Goal: Transaction & Acquisition: Purchase product/service

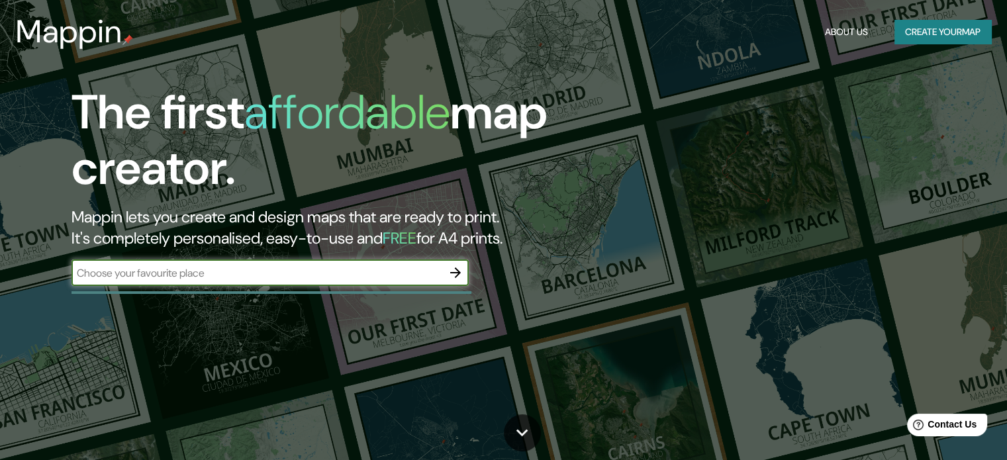
click at [177, 266] on input "text" at bounding box center [256, 272] width 371 height 15
click at [446, 277] on div "Ubicación: Atocha, Madrid Ubicación: C. de Canarias, 49, Arganzuela, 28045 Madr…" at bounding box center [269, 273] width 397 height 26
drag, startPoint x: 128, startPoint y: 270, endPoint x: 50, endPoint y: 277, distance: 78.4
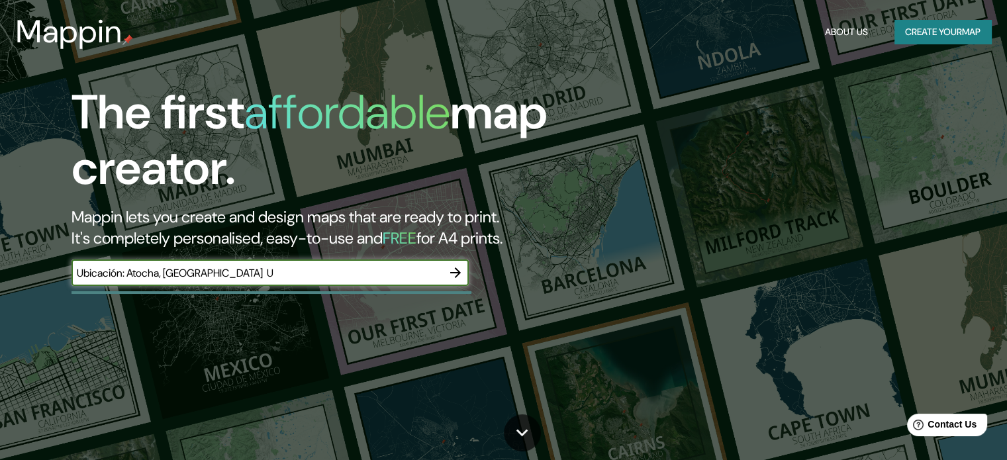
click at [50, 277] on div "The first affordable map creator. Mappin lets you create and design maps that a…" at bounding box center [323, 192] width 604 height 214
click at [220, 267] on input "Atocha, Madrid U" at bounding box center [256, 272] width 371 height 15
type input "Atocha, Madrid"
click at [452, 275] on icon "button" at bounding box center [456, 273] width 16 height 16
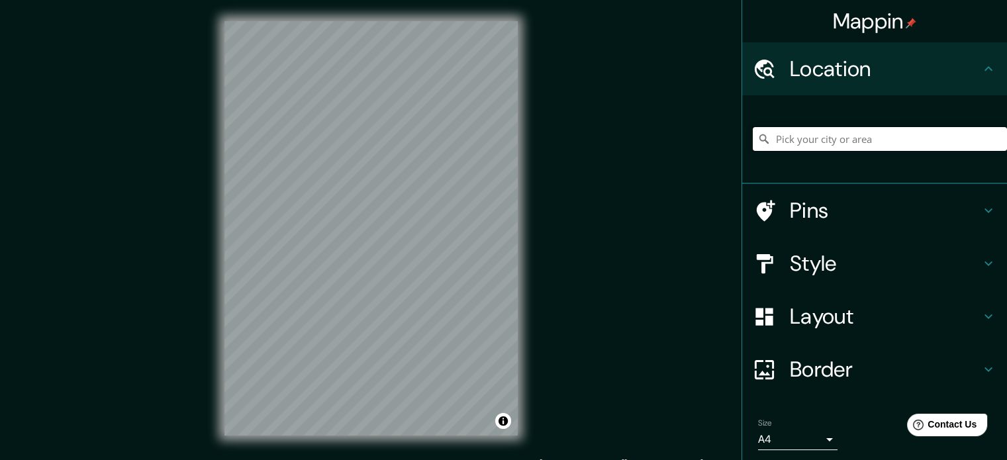
click at [814, 141] on input "Pick your city or area" at bounding box center [880, 139] width 254 height 24
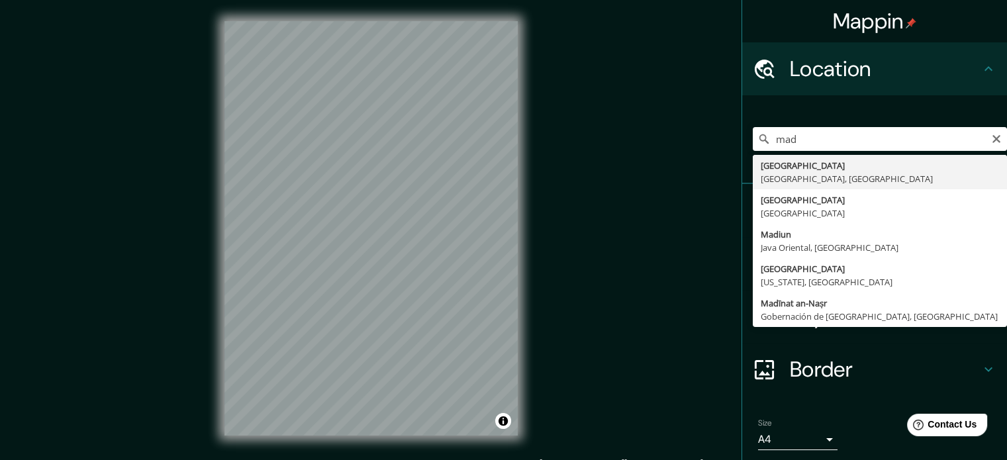
type input "Madrid, Madrid, España"
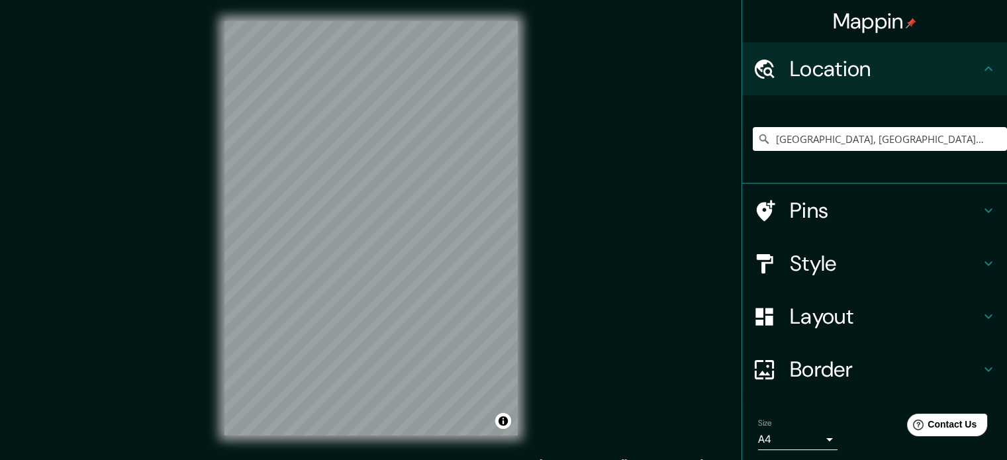
click at [846, 261] on h4 "Style" at bounding box center [885, 263] width 191 height 26
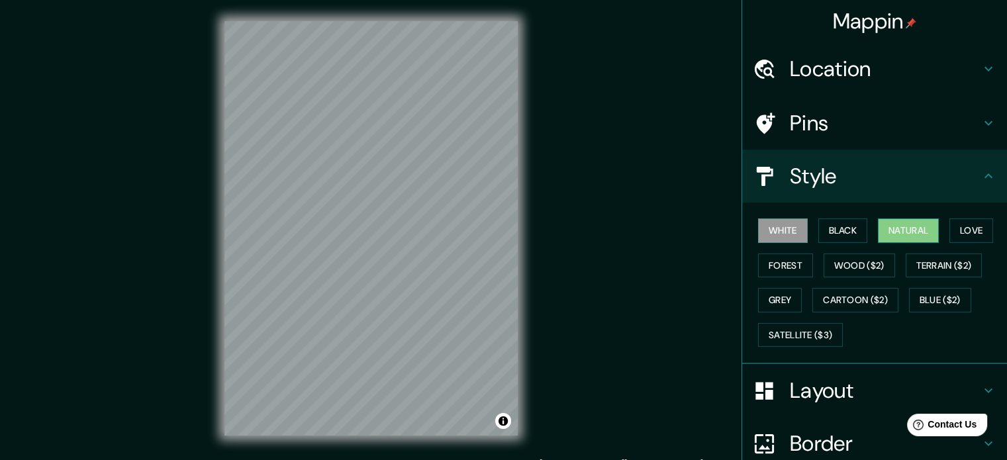
click at [884, 235] on button "Natural" at bounding box center [908, 230] width 61 height 24
click at [976, 234] on button "Love" at bounding box center [971, 230] width 44 height 24
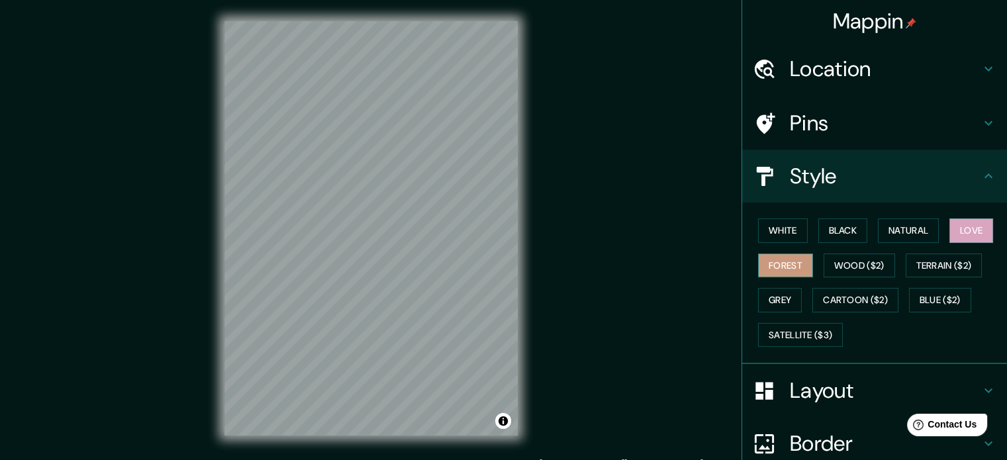
click at [776, 269] on button "Forest" at bounding box center [785, 266] width 55 height 24
click at [956, 235] on button "Love" at bounding box center [971, 230] width 44 height 24
click at [771, 266] on button "Forest" at bounding box center [785, 266] width 55 height 24
click at [779, 301] on button "Grey" at bounding box center [780, 300] width 44 height 24
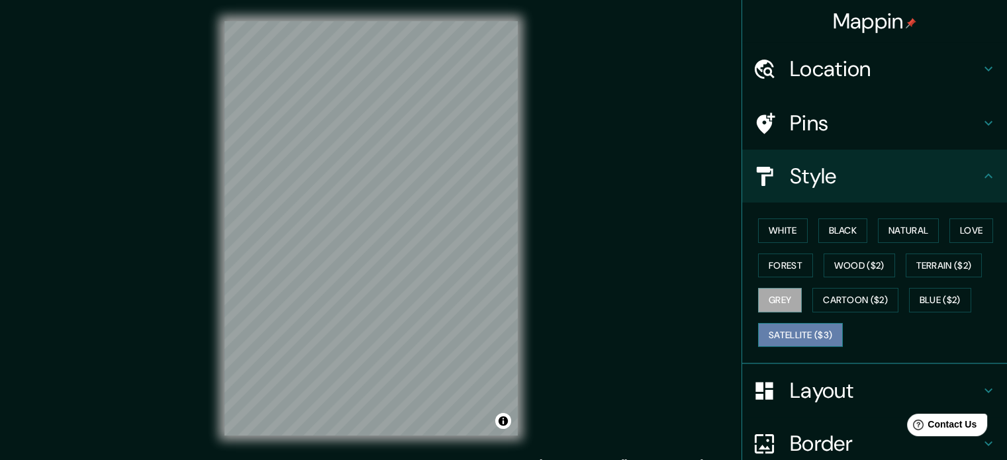
click at [773, 335] on button "Satellite ($3)" at bounding box center [800, 335] width 85 height 24
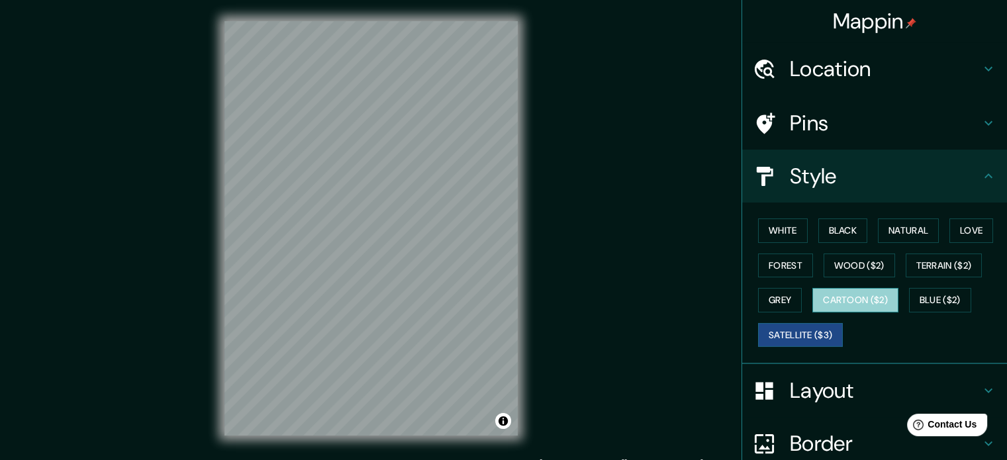
click at [830, 298] on button "Cartoon ($2)" at bounding box center [855, 300] width 86 height 24
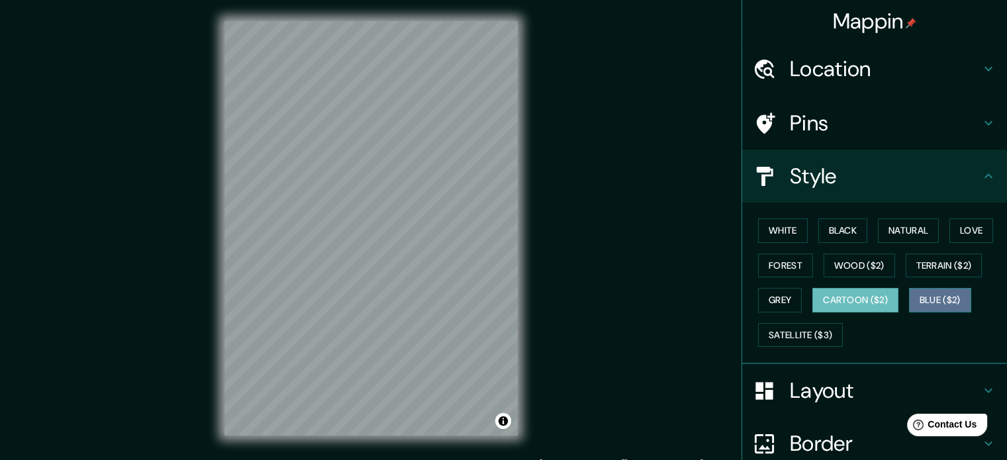
click at [950, 297] on button "Blue ($2)" at bounding box center [940, 300] width 62 height 24
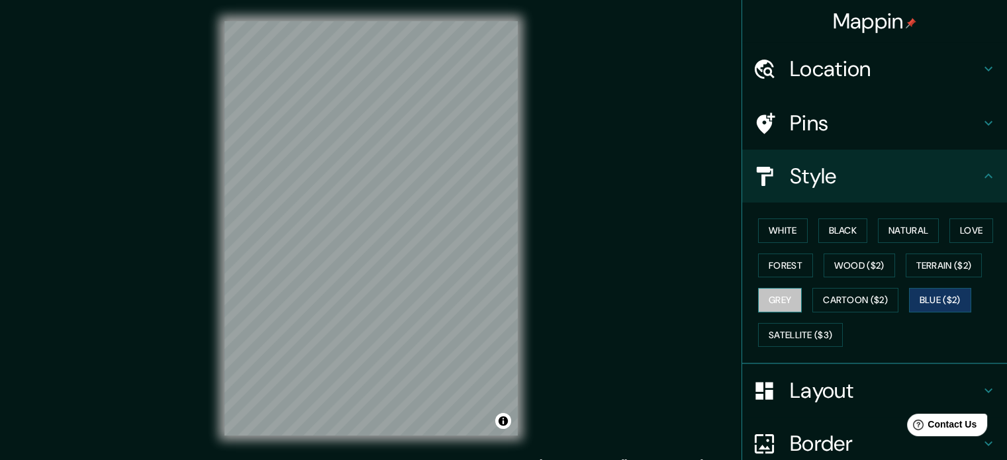
click at [782, 301] on button "Grey" at bounding box center [780, 300] width 44 height 24
click at [842, 271] on button "Wood ($2)" at bounding box center [859, 266] width 71 height 24
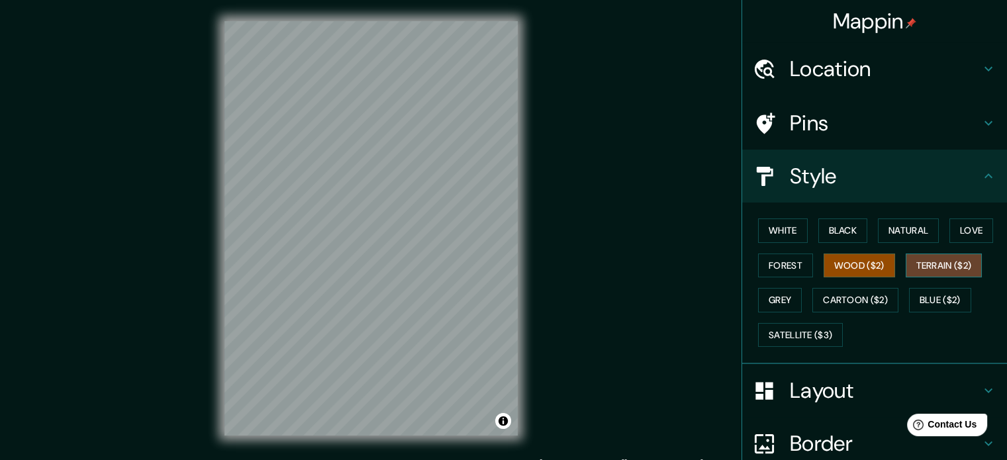
click at [935, 270] on button "Terrain ($2)" at bounding box center [944, 266] width 77 height 24
click at [779, 270] on button "Forest" at bounding box center [785, 266] width 55 height 24
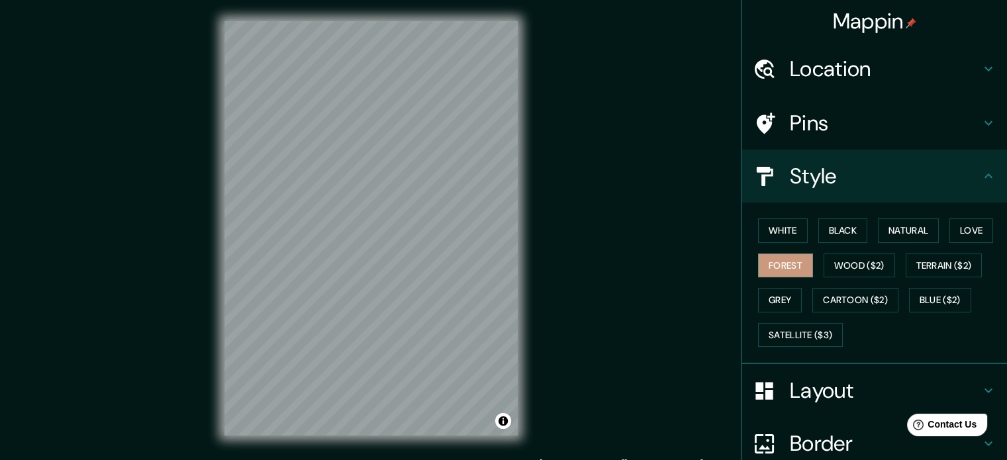
click at [808, 121] on h4 "Pins" at bounding box center [885, 123] width 191 height 26
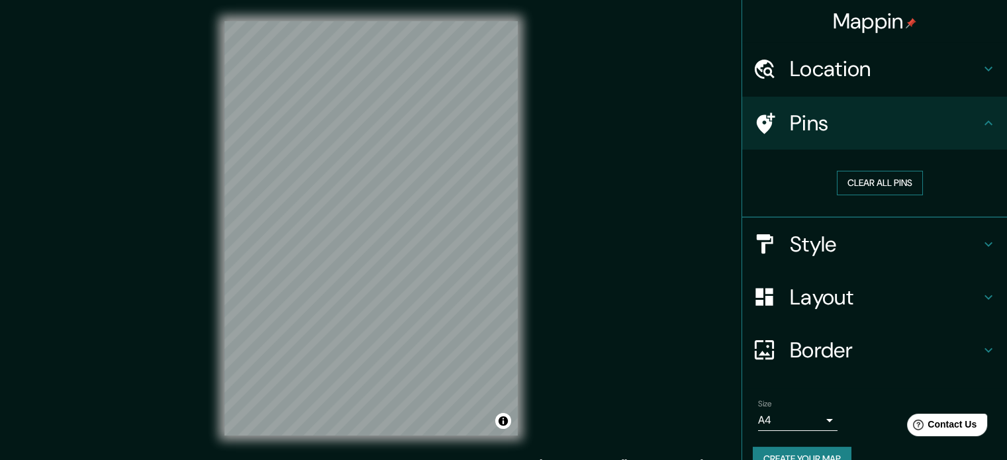
click at [883, 182] on button "Clear all pins" at bounding box center [880, 183] width 86 height 24
click at [851, 65] on h4 "Location" at bounding box center [885, 69] width 191 height 26
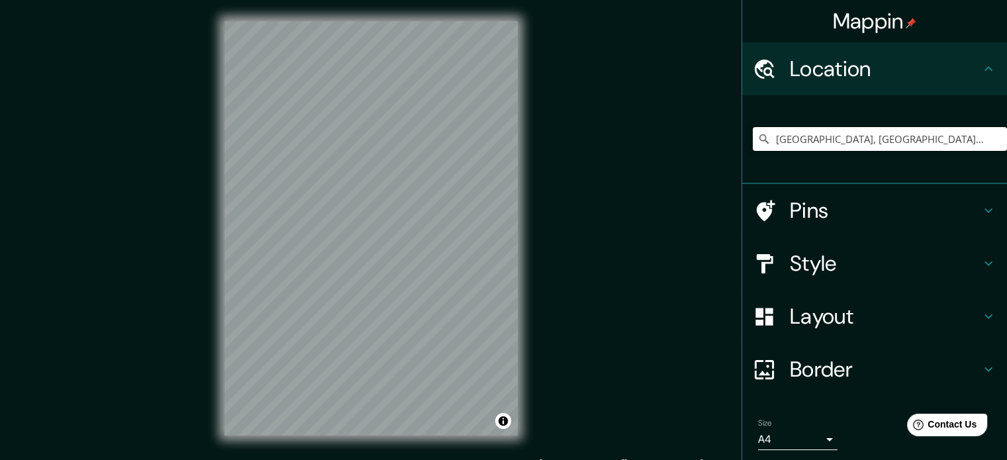
drag, startPoint x: 749, startPoint y: 159, endPoint x: 709, endPoint y: 153, distance: 40.8
click at [709, 153] on div "Mappin Location Madrid, Madrid, España Pins Style Layout Border Choose a border…" at bounding box center [503, 239] width 1007 height 478
paste input "Ubicación: Atocha, Madrid Ubicación: C. de Canarias, 49, Arganzuela, 28045 Madr…"
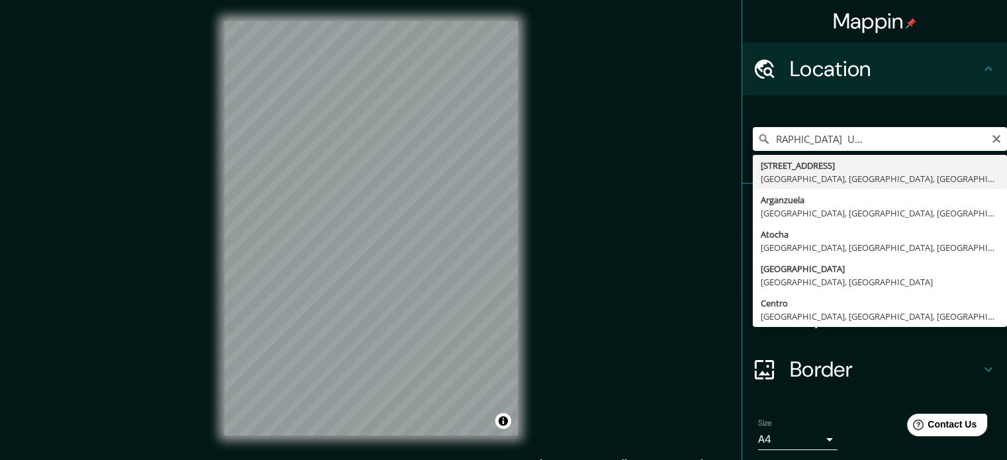
type input "Calle De Las Canarias 49, 28045 Madrid, Madrid, España"
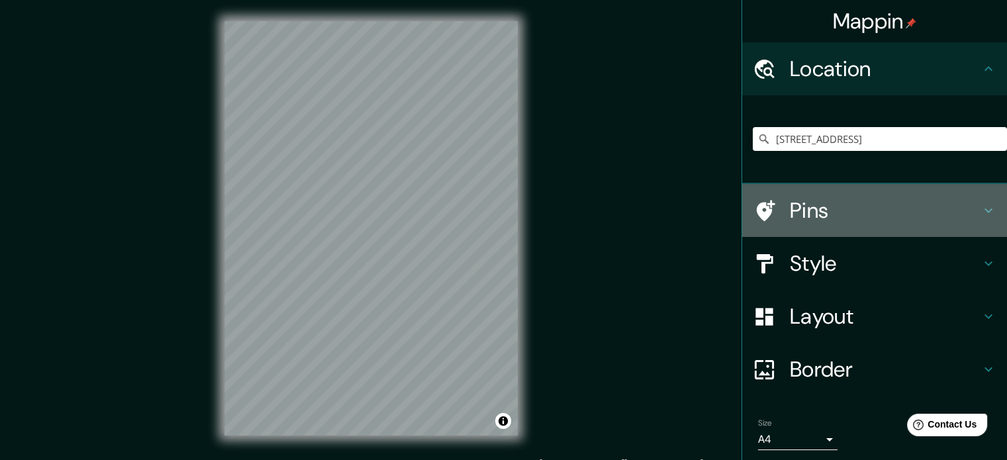
click at [804, 205] on h4 "Pins" at bounding box center [885, 210] width 191 height 26
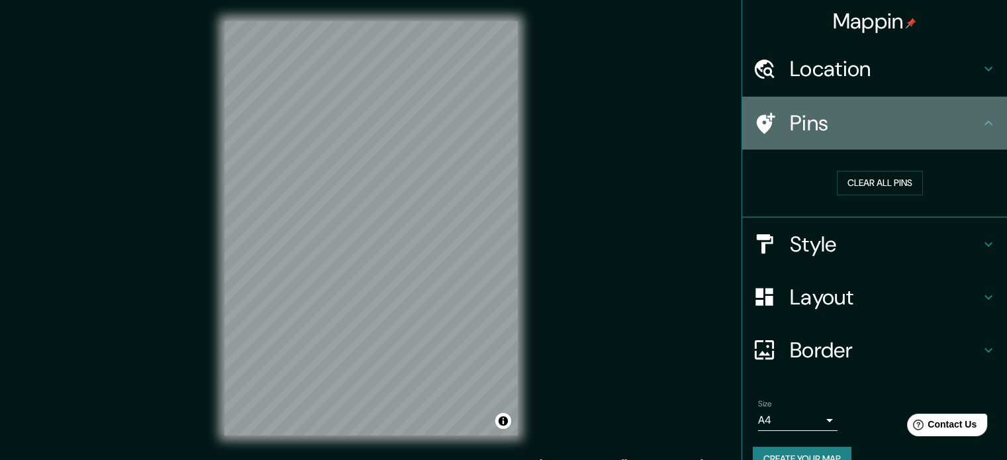
click at [980, 124] on icon at bounding box center [988, 123] width 16 height 16
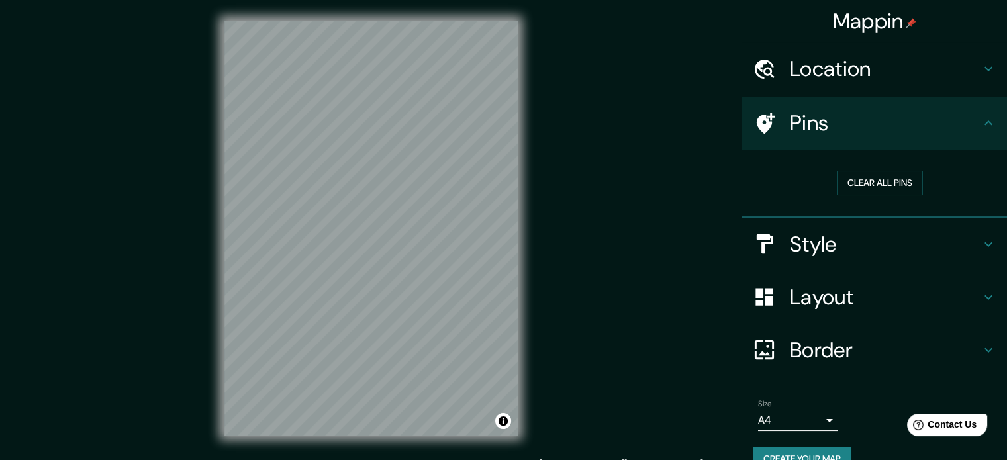
click at [790, 244] on h4 "Style" at bounding box center [885, 244] width 191 height 26
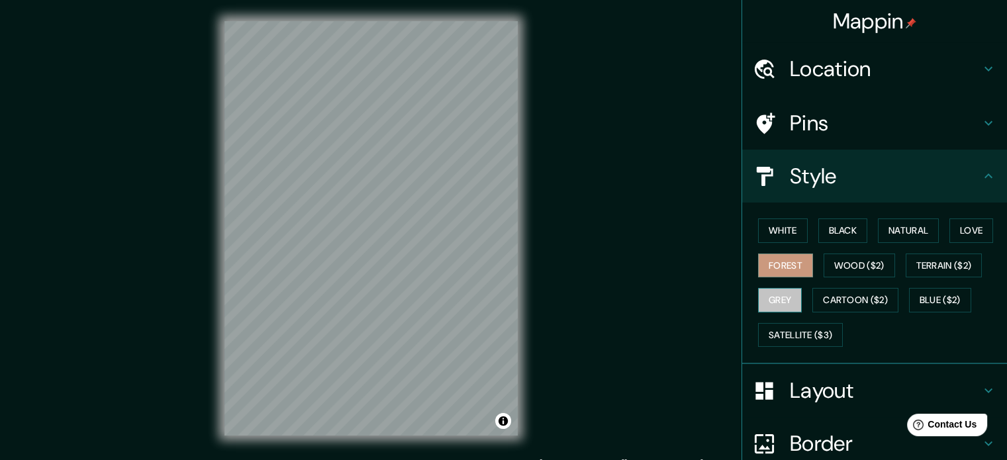
click at [774, 297] on button "Grey" at bounding box center [780, 300] width 44 height 24
click at [775, 226] on button "White" at bounding box center [783, 230] width 50 height 24
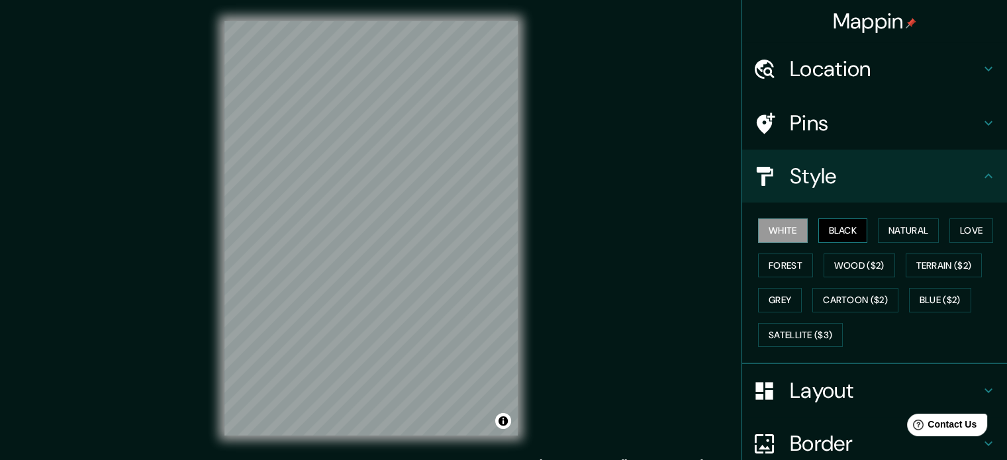
click at [846, 233] on button "Black" at bounding box center [843, 230] width 50 height 24
click at [900, 230] on button "Natural" at bounding box center [908, 230] width 61 height 24
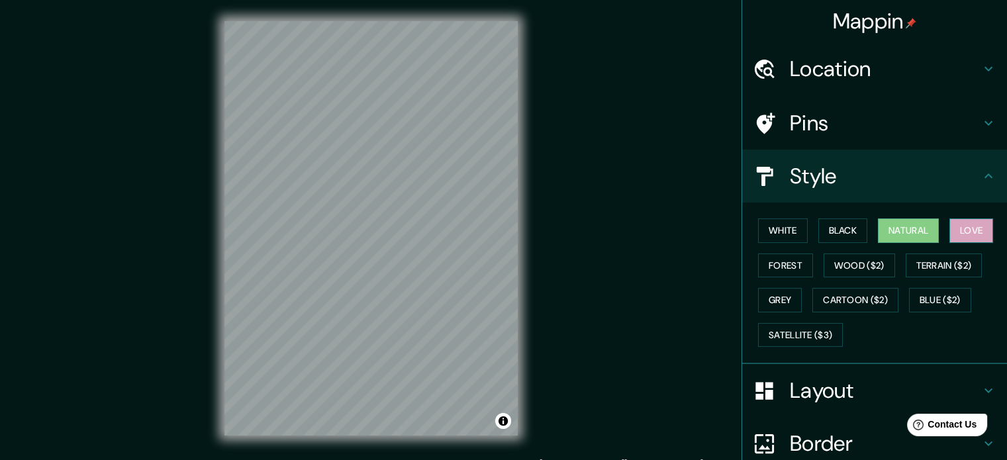
click at [968, 230] on button "Love" at bounding box center [971, 230] width 44 height 24
click at [781, 263] on button "Forest" at bounding box center [785, 266] width 55 height 24
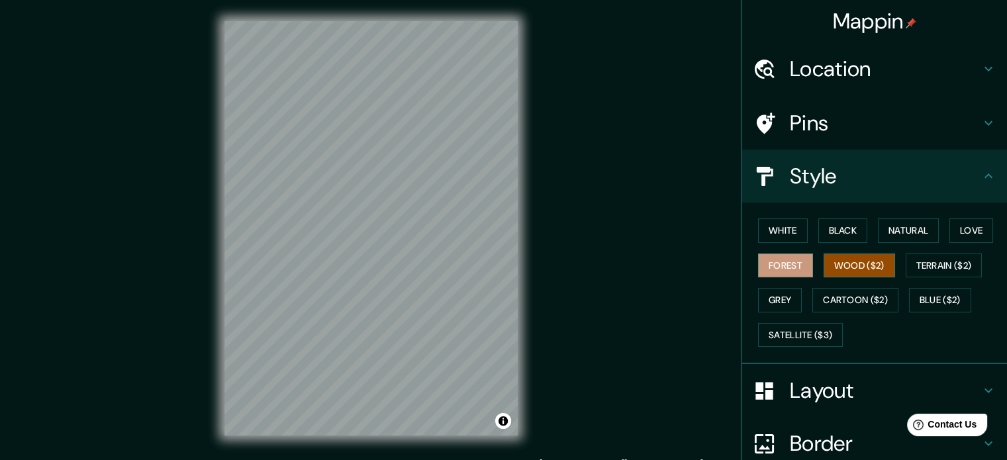
click at [833, 263] on button "Wood ($2)" at bounding box center [859, 266] width 71 height 24
click at [921, 263] on button "Terrain ($2)" at bounding box center [944, 266] width 77 height 24
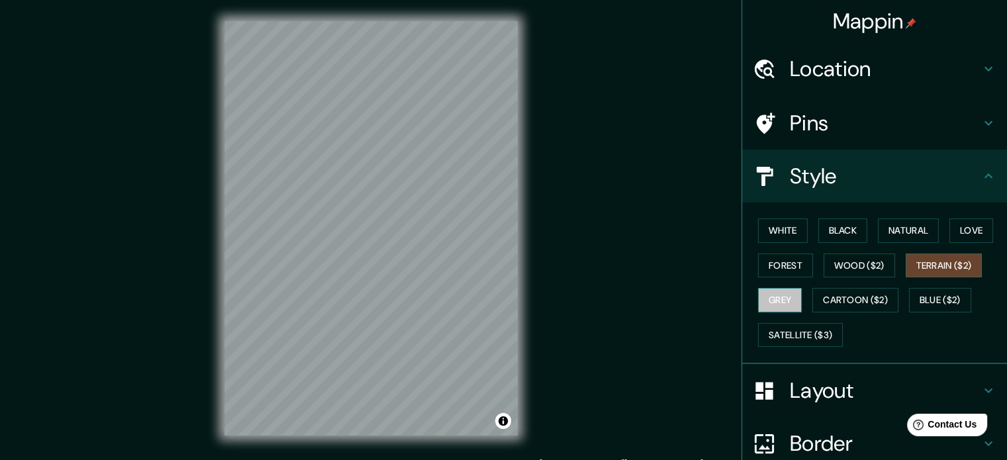
click at [779, 296] on button "Grey" at bounding box center [780, 300] width 44 height 24
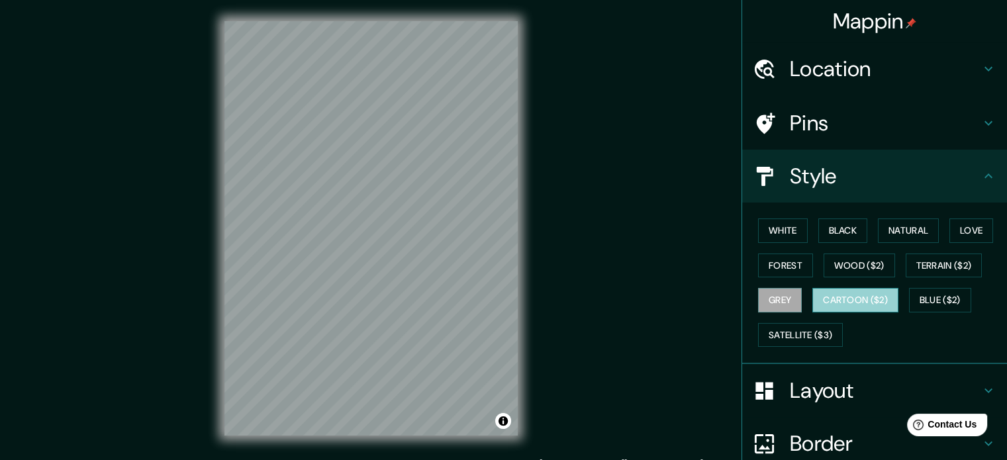
click at [835, 296] on button "Cartoon ($2)" at bounding box center [855, 300] width 86 height 24
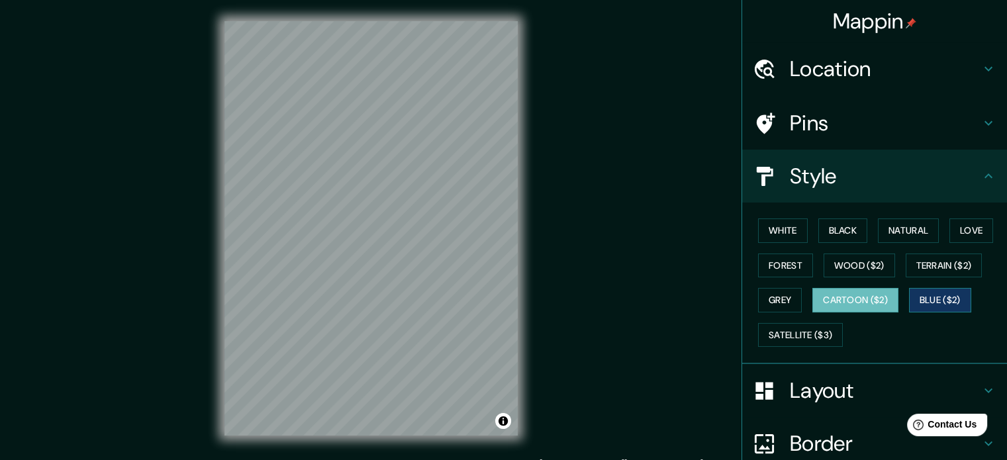
click at [909, 294] on button "Blue ($2)" at bounding box center [940, 300] width 62 height 24
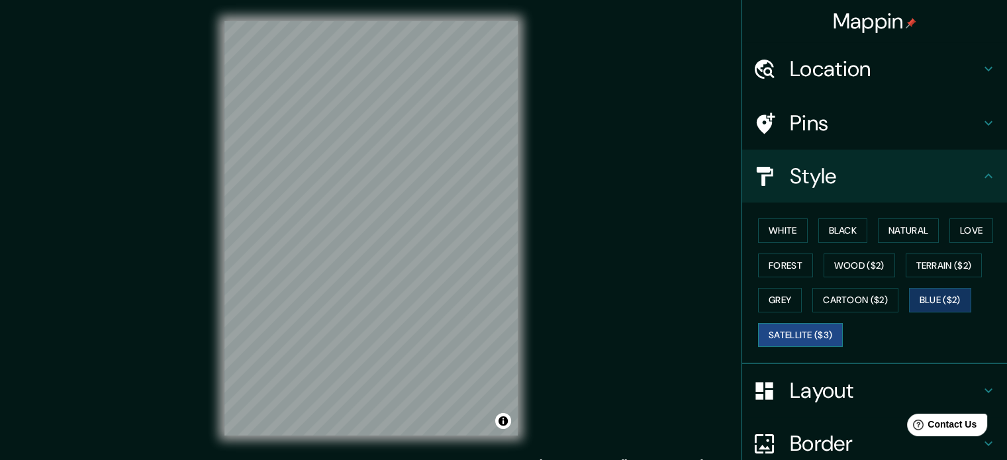
click at [799, 330] on button "Satellite ($3)" at bounding box center [800, 335] width 85 height 24
click at [765, 264] on button "Forest" at bounding box center [785, 266] width 55 height 24
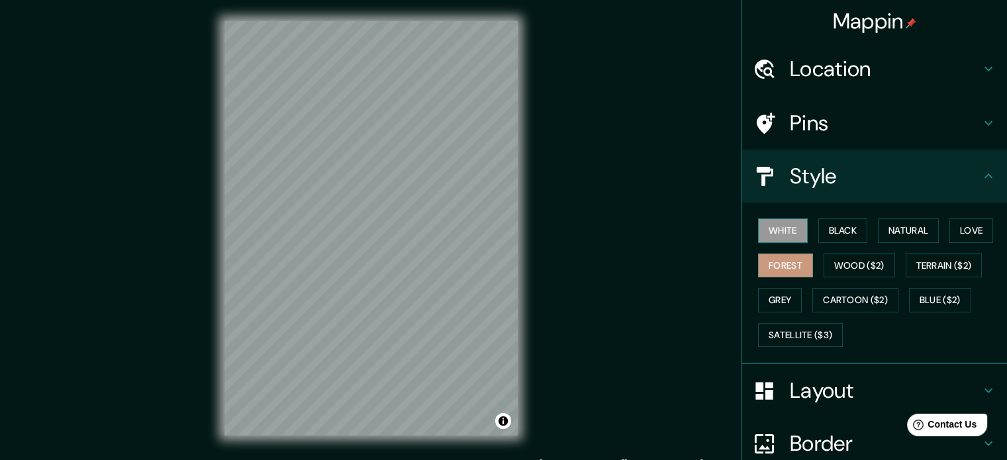
click at [779, 234] on button "White" at bounding box center [783, 230] width 50 height 24
click at [790, 73] on h4 "Location" at bounding box center [885, 69] width 191 height 26
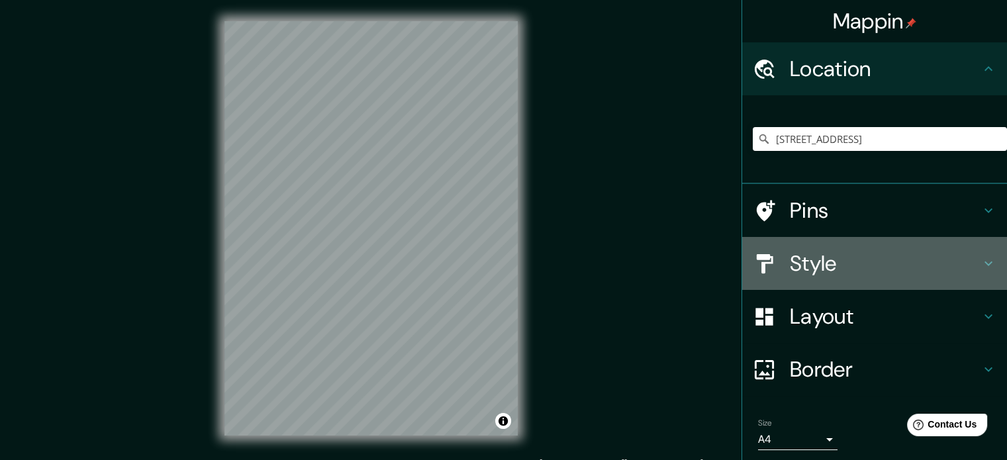
click at [804, 255] on h4 "Style" at bounding box center [885, 263] width 191 height 26
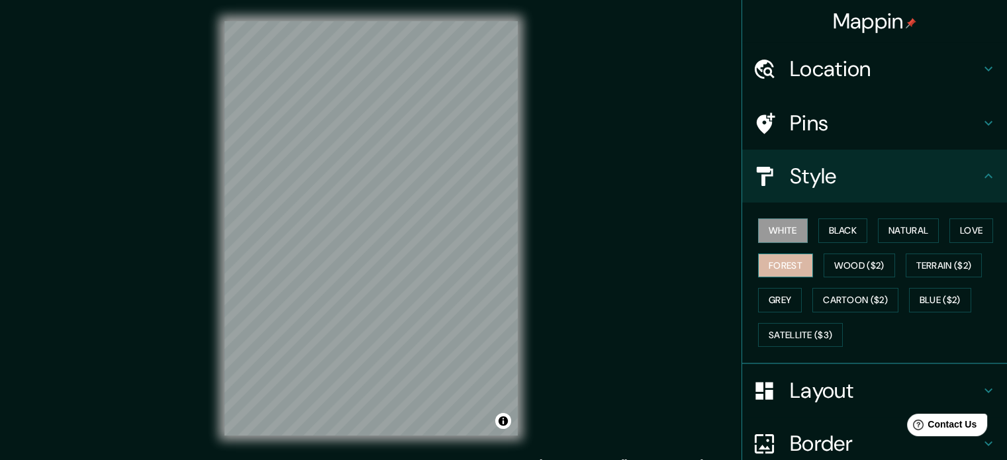
click at [768, 267] on button "Forest" at bounding box center [785, 266] width 55 height 24
click at [837, 229] on button "Black" at bounding box center [843, 230] width 50 height 24
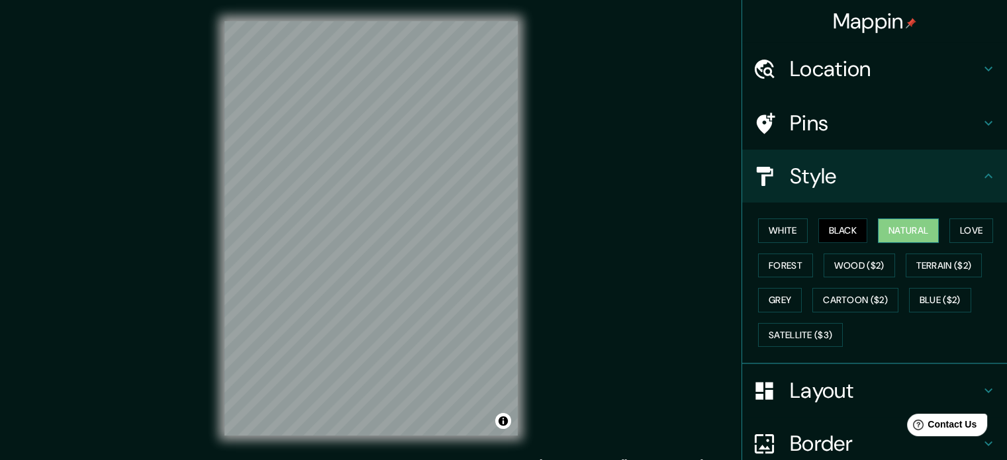
click at [898, 226] on button "Natural" at bounding box center [908, 230] width 61 height 24
click at [966, 231] on button "Love" at bounding box center [971, 230] width 44 height 24
click at [890, 230] on button "Natural" at bounding box center [908, 230] width 61 height 24
click at [768, 264] on button "Forest" at bounding box center [785, 266] width 55 height 24
click at [909, 234] on button "Natural" at bounding box center [908, 230] width 61 height 24
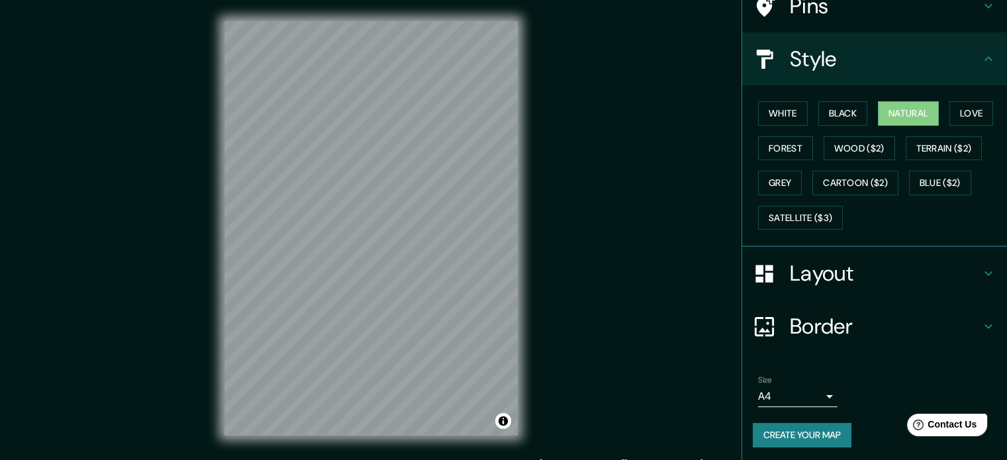
scroll to position [118, 0]
click at [786, 434] on button "Create your map" at bounding box center [802, 434] width 99 height 24
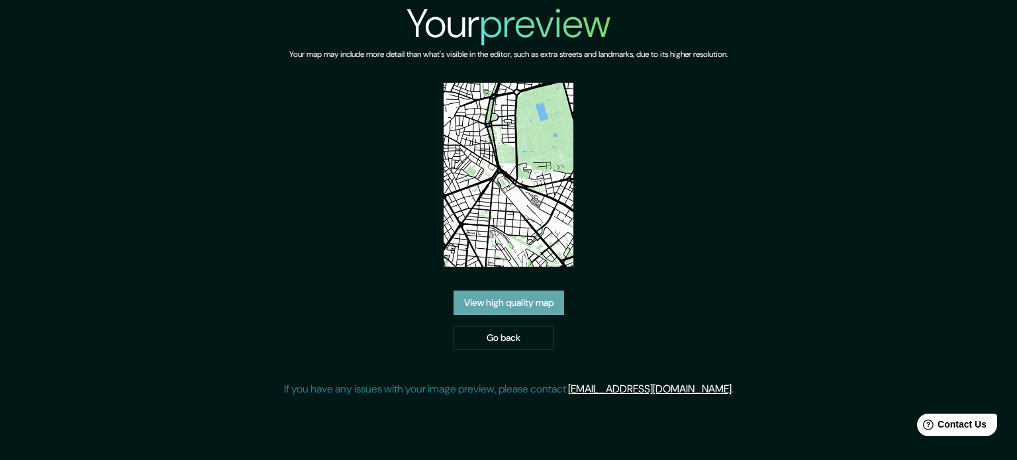
click at [527, 306] on link "View high quality map" at bounding box center [508, 303] width 111 height 24
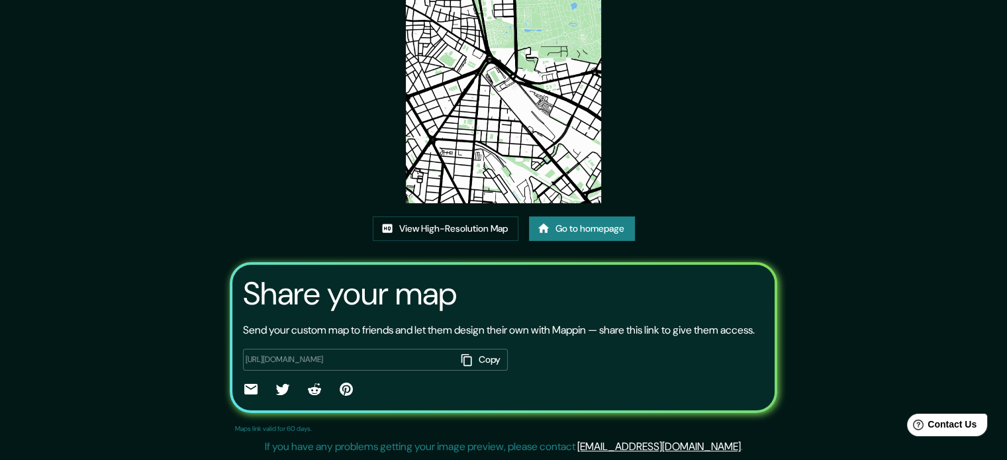
scroll to position [146, 0]
click at [448, 216] on link "View High-Resolution Map" at bounding box center [446, 228] width 146 height 24
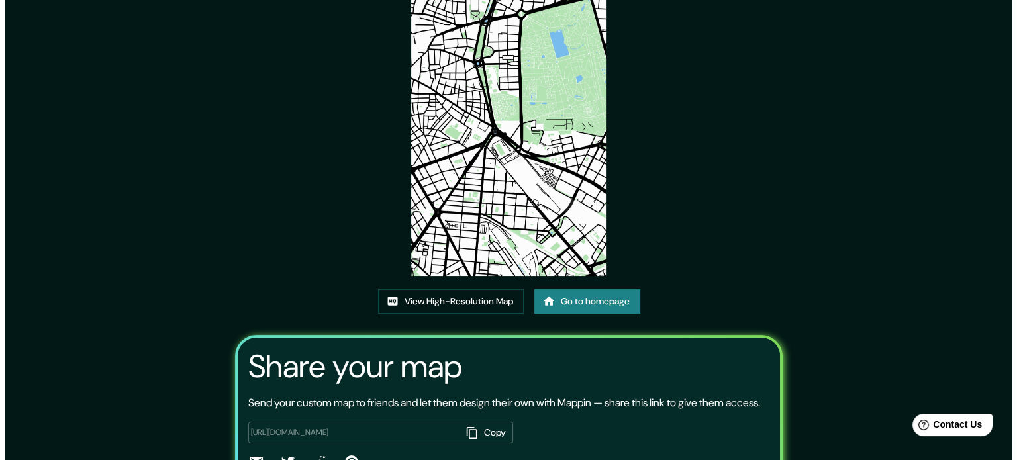
scroll to position [0, 0]
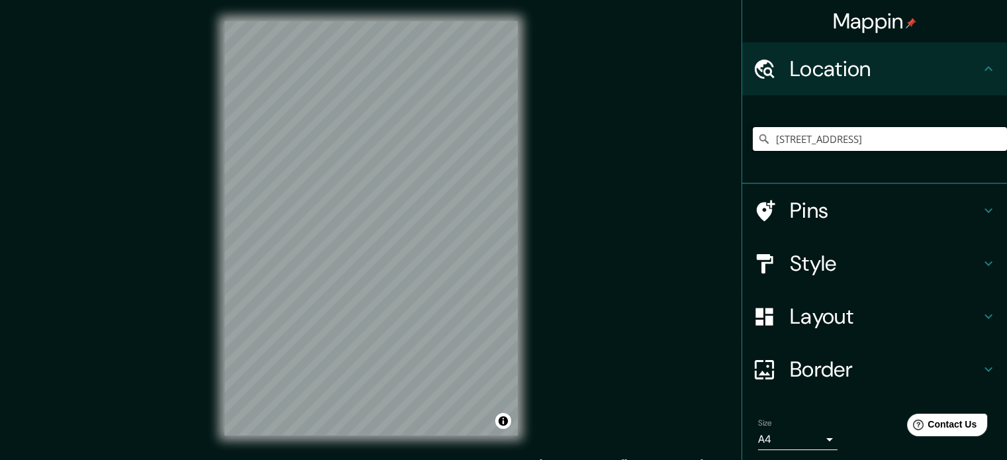
click at [900, 144] on input "Calle De Las Canarias 49, 28045 Madrid, Madrid, España" at bounding box center [880, 139] width 254 height 24
click at [955, 140] on input "Calle De Las Canarias 49, 28045 Madrid, Madrid, España" at bounding box center [880, 139] width 254 height 24
click at [943, 137] on input "Calle De Las Canarias 49, 28045 Madrid, Madrid, España" at bounding box center [880, 139] width 254 height 24
drag, startPoint x: 906, startPoint y: 135, endPoint x: 988, endPoint y: 140, distance: 81.6
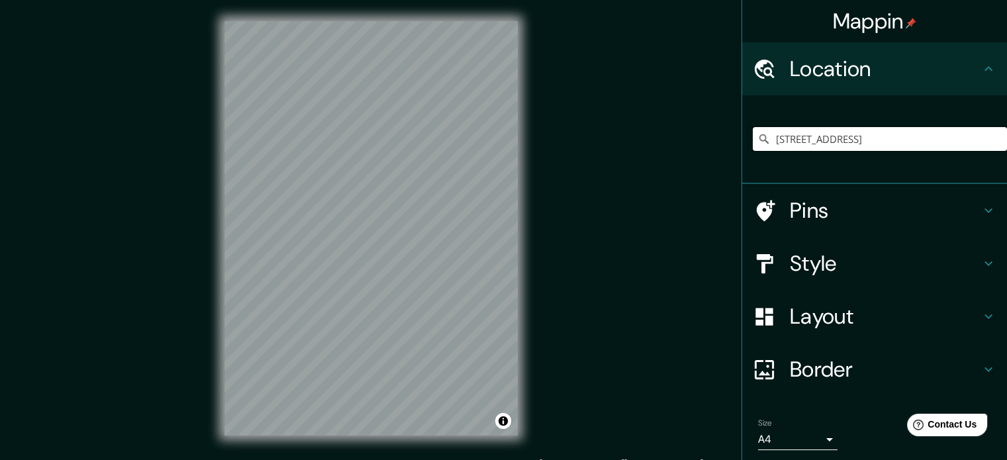
click at [985, 138] on input "Calle De Las Canarias 49, 28045 Madrid, Madrid, España" at bounding box center [880, 139] width 254 height 24
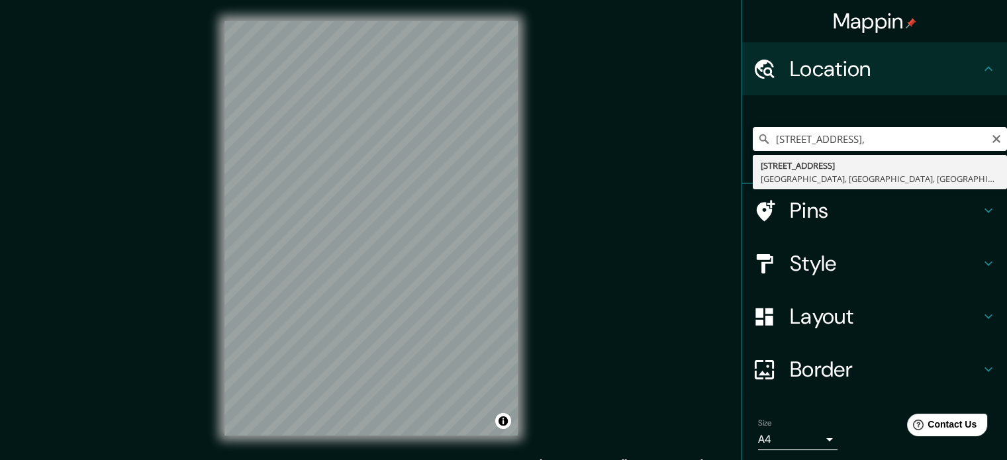
type input "Calle De Las Canarias 49, 28045 Madrid, Madrid, España"
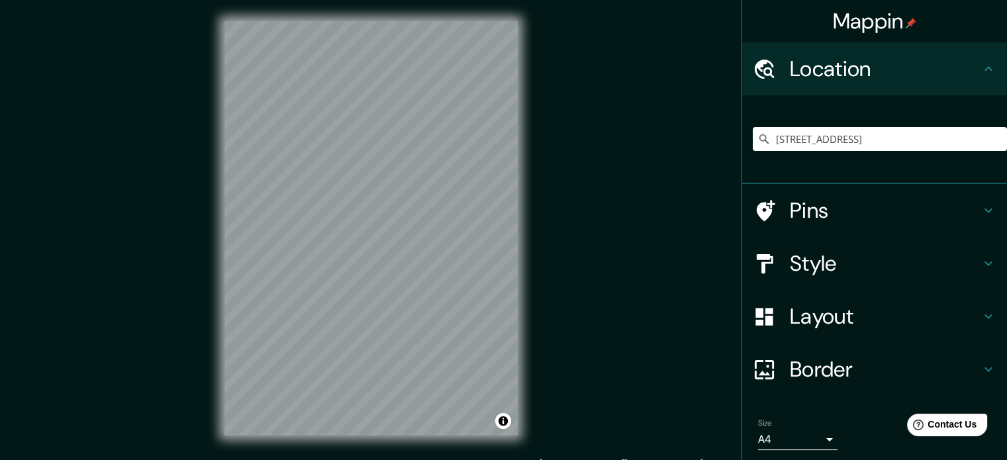
click at [831, 254] on h4 "Style" at bounding box center [885, 263] width 191 height 26
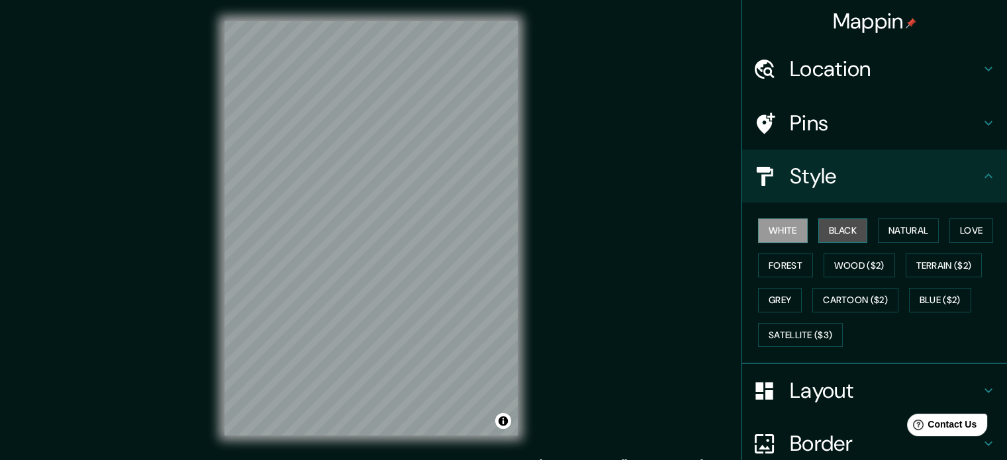
click at [826, 227] on button "Black" at bounding box center [843, 230] width 50 height 24
click at [781, 228] on button "White" at bounding box center [783, 230] width 50 height 24
click at [898, 226] on button "Natural" at bounding box center [908, 230] width 61 height 24
click at [790, 228] on button "White" at bounding box center [783, 230] width 50 height 24
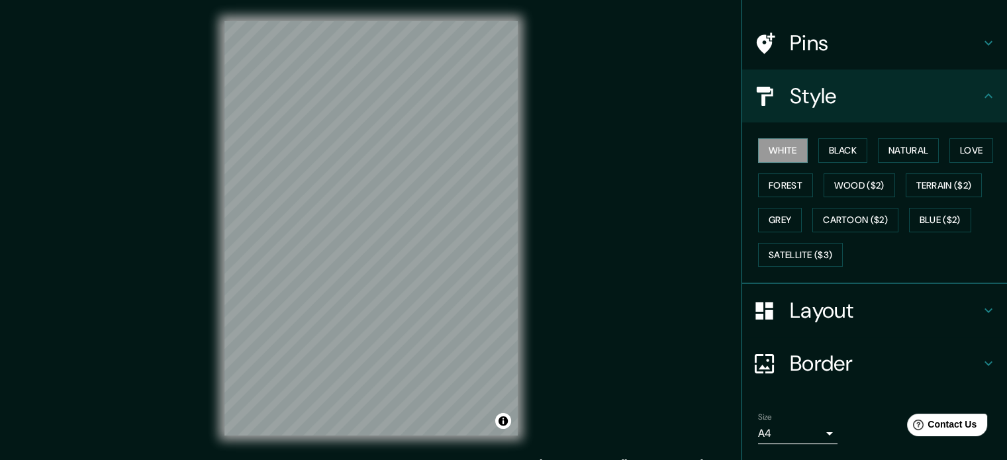
scroll to position [118, 0]
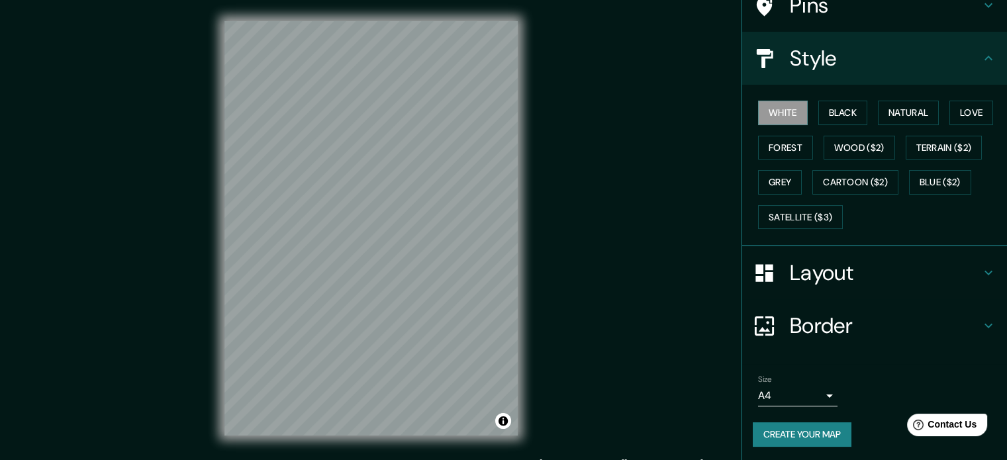
click at [780, 428] on button "Create your map" at bounding box center [802, 434] width 99 height 24
